Goal: Communication & Community: Answer question/provide support

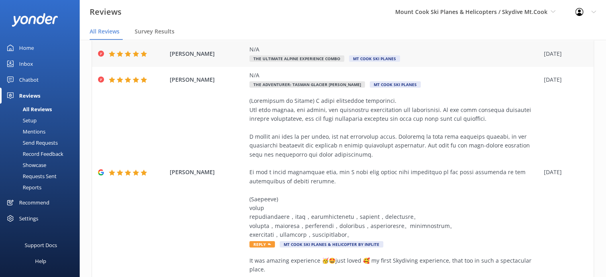
scroll to position [77, 0]
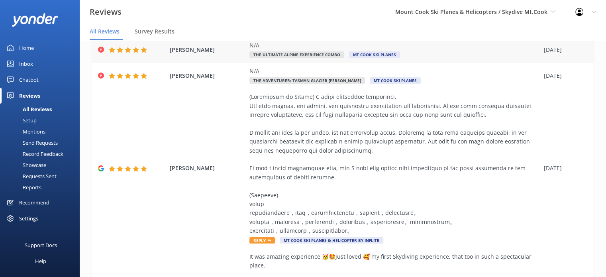
click at [494, 124] on div at bounding box center [395, 164] width 291 height 143
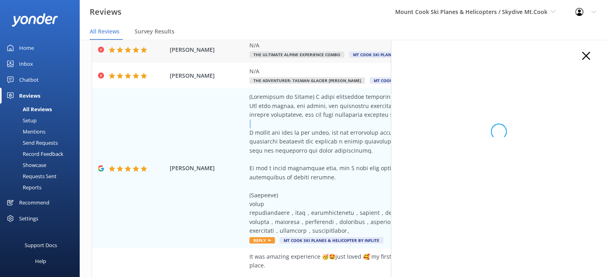
click at [494, 124] on div "Out of 5000 reviews: 4.7 NPS 87 All reply statuses All reply statuses Needs a r…" at bounding box center [343, 166] width 527 height 253
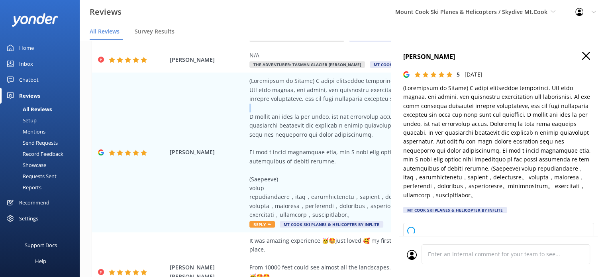
type textarea "Thank you so much for your wonderful review! We’re delighted to hear you enjoye…"
click at [583, 57] on icon at bounding box center [587, 56] width 8 height 8
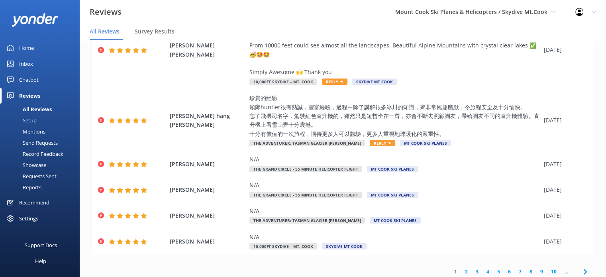
scroll to position [328, 0]
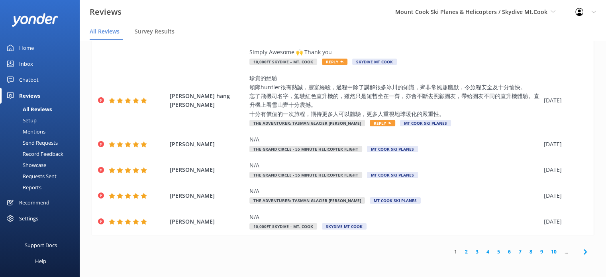
click at [461, 253] on link "2" at bounding box center [466, 252] width 11 height 8
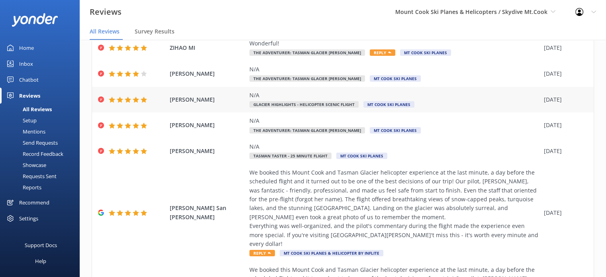
scroll to position [103, 0]
